Goal: Information Seeking & Learning: Learn about a topic

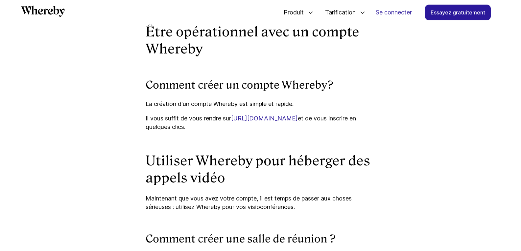
scroll to position [1345, 0]
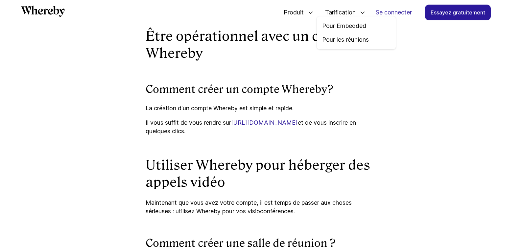
click at [362, 13] on icon at bounding box center [362, 12] width 5 height 5
